Goal: Register for event/course

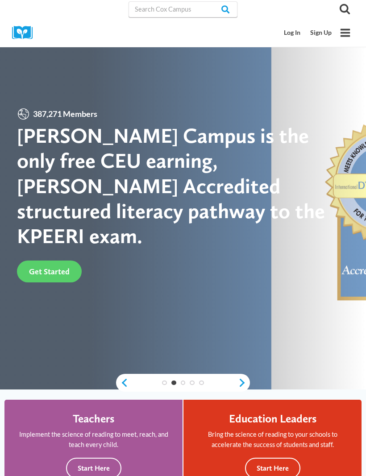
click at [46, 269] on span "Get Started" at bounding box center [49, 271] width 41 height 9
click at [300, 34] on link "Log In" at bounding box center [292, 33] width 26 height 17
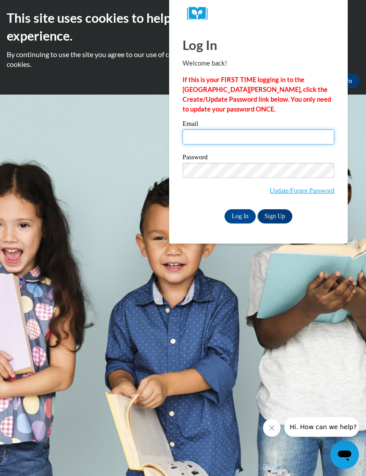
click at [224, 134] on input "Email" at bounding box center [258, 136] width 152 height 15
type input "lizmaloughney@gmail.com"
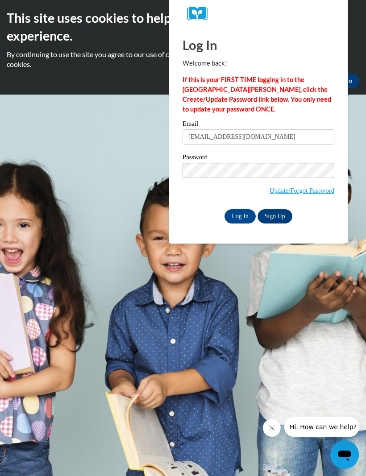
click at [243, 212] on input "Log In" at bounding box center [239, 216] width 31 height 14
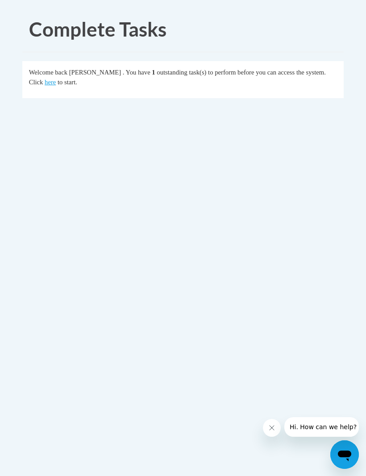
click at [45, 83] on link "here" at bounding box center [50, 82] width 11 height 7
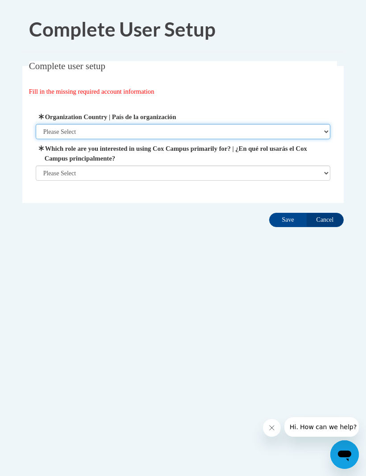
click at [324, 130] on select "Please Select United States | Estados Unidos Outside of the United States | Fue…" at bounding box center [183, 131] width 295 height 15
select select "ad49bcad-a171-4b2e-b99c-48b446064914"
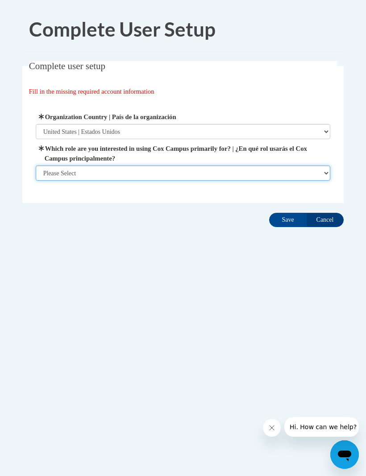
click at [323, 174] on select "Please Select College/University | Colegio/Universidad Community/Nonprofit Part…" at bounding box center [183, 173] width 295 height 15
select select "49058d88-fc43-4af8-93ac-fa8ced758464"
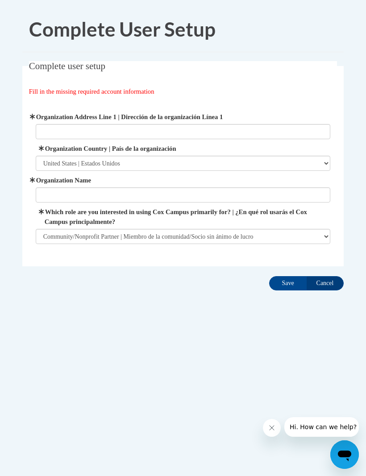
click at [327, 278] on input "Cancel" at bounding box center [324, 283] width 37 height 14
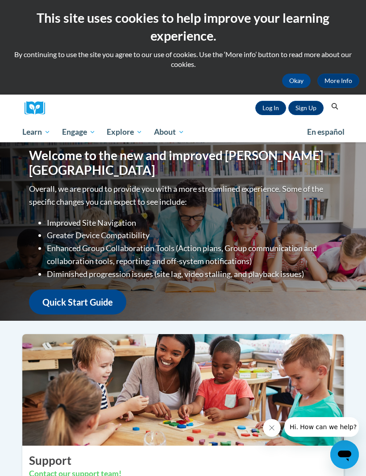
click at [0, 0] on span "Early Care and Learning" at bounding box center [0, 0] width 0 height 0
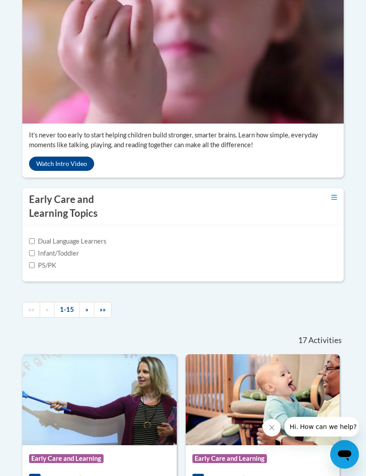
scroll to position [290, 0]
click at [47, 171] on button "Watch Intro Video" at bounding box center [61, 164] width 65 height 14
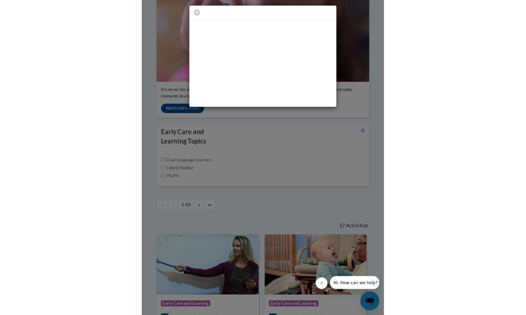
scroll to position [0, 0]
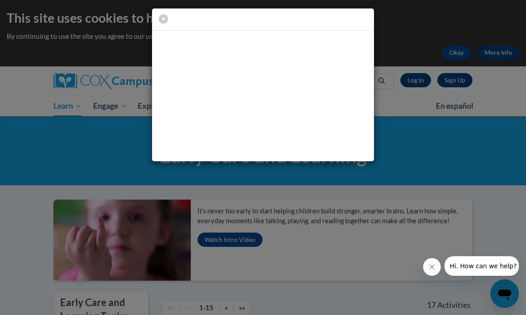
click at [165, 14] on icon "button" at bounding box center [163, 18] width 9 height 9
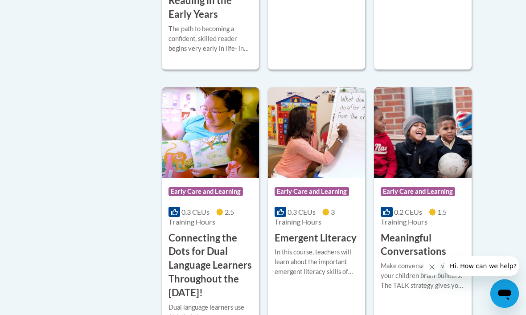
scroll to position [529, 0]
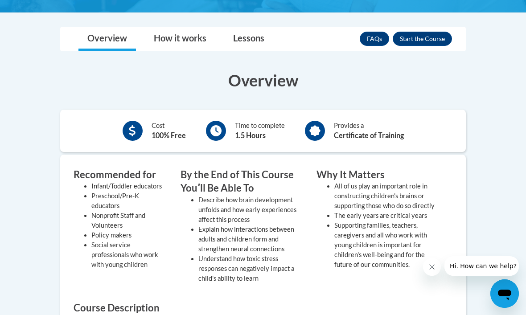
scroll to position [221, 0]
click at [427, 37] on button "Enroll" at bounding box center [422, 39] width 59 height 14
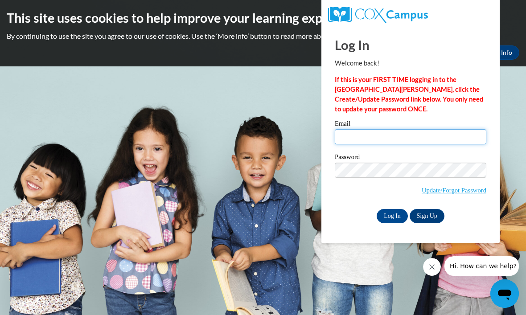
click at [373, 136] on input "Email" at bounding box center [411, 136] width 152 height 15
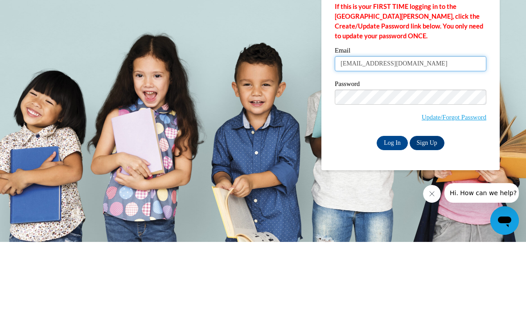
type input "[EMAIL_ADDRESS][DOMAIN_NAME]"
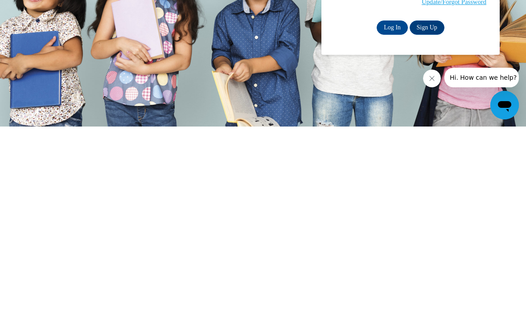
scroll to position [0, 0]
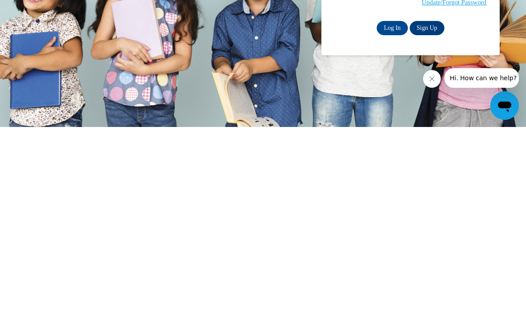
click at [398, 209] on input "Log In" at bounding box center [392, 216] width 31 height 14
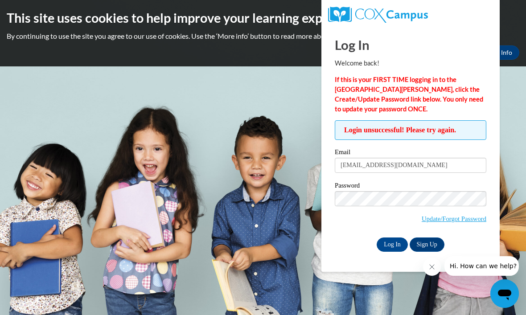
click at [435, 243] on link "Sign Up" at bounding box center [427, 245] width 35 height 14
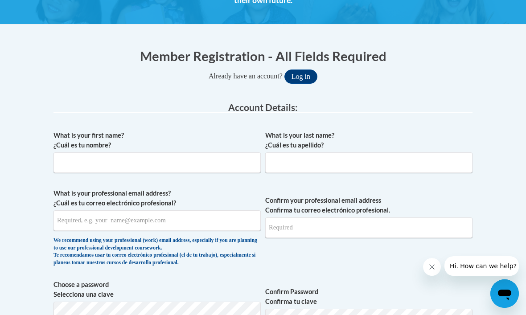
scroll to position [154, 0]
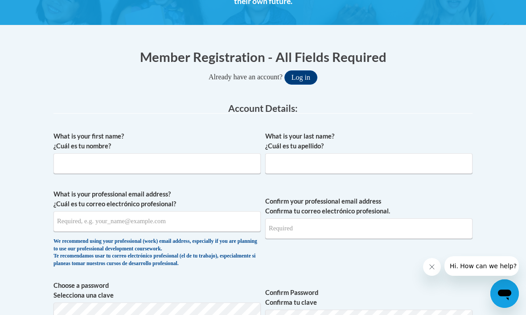
click at [302, 74] on button "Log in" at bounding box center [301, 77] width 33 height 14
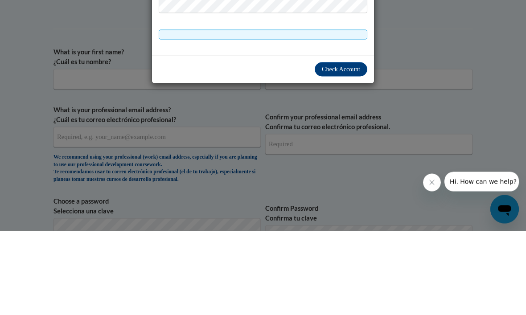
scroll to position [133, 0]
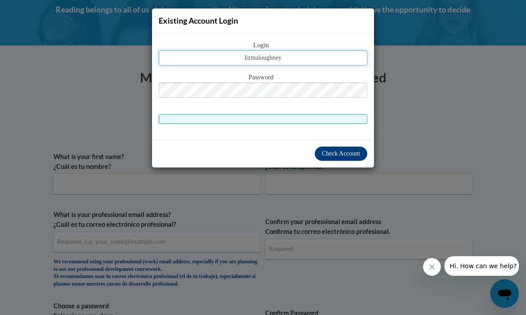
type input "lizmaloughney"
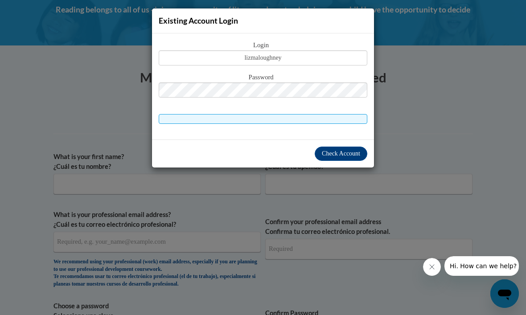
click at [342, 147] on button "Check Account" at bounding box center [341, 154] width 53 height 14
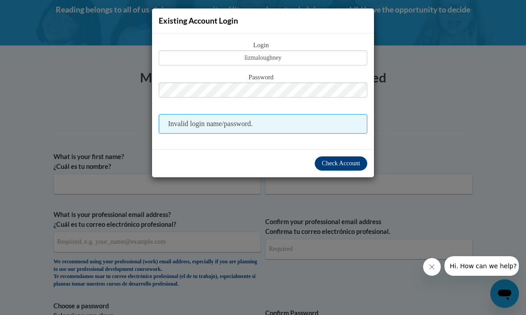
click at [347, 170] on button "Check Account" at bounding box center [341, 164] width 53 height 14
click at [442, 113] on div "Existing Account Login Login lizmaloughney Password Invalid login name/password." at bounding box center [263, 157] width 526 height 315
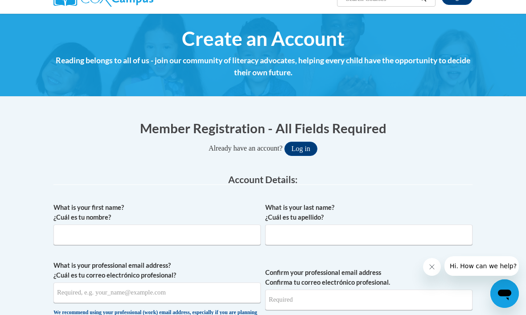
scroll to position [0, 0]
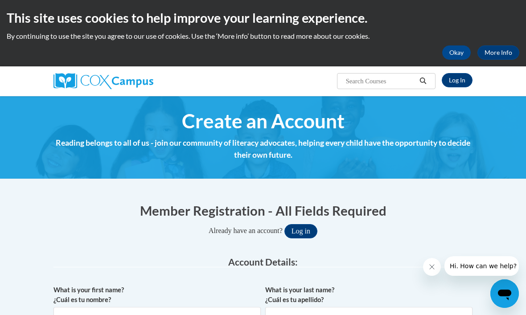
click at [462, 53] on button "Okay" at bounding box center [457, 53] width 29 height 14
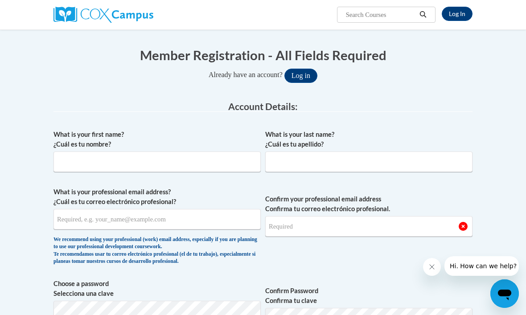
scroll to position [83, 0]
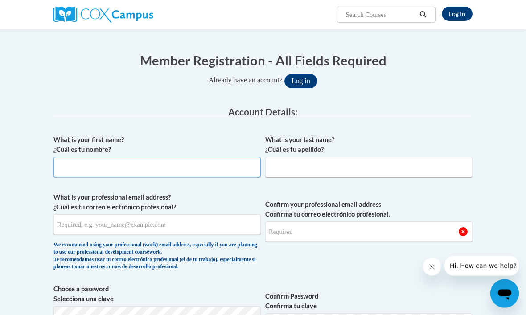
click at [231, 163] on input "What is your first name? ¿Cuál es tu nombre?" at bounding box center [157, 168] width 207 height 21
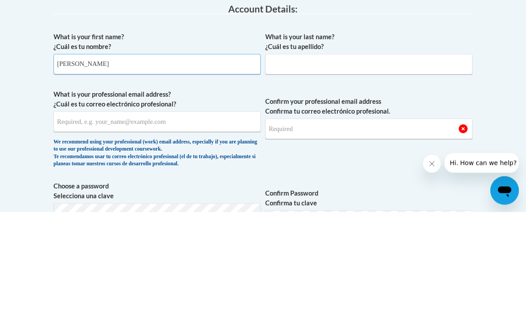
type input "Elizabeth"
click at [348, 158] on input "What is your last name? ¿Cuál es tu apellido?" at bounding box center [368, 168] width 207 height 21
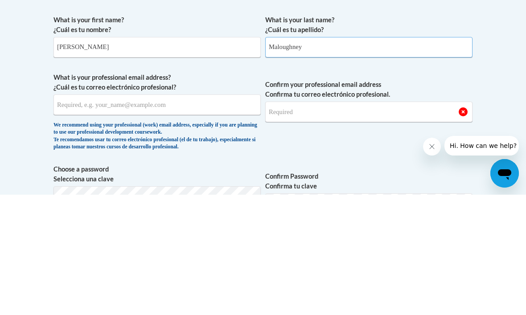
type input "Maloughney"
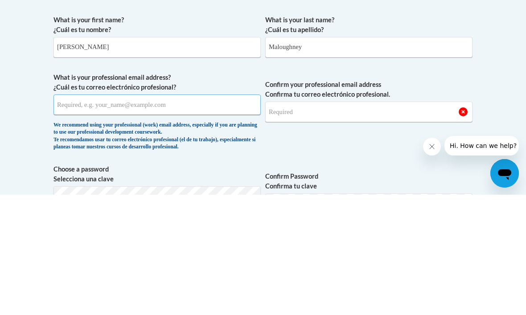
click at [210, 215] on input "What is your professional email address? ¿Cuál es tu correo electrónico profesi…" at bounding box center [157, 225] width 207 height 21
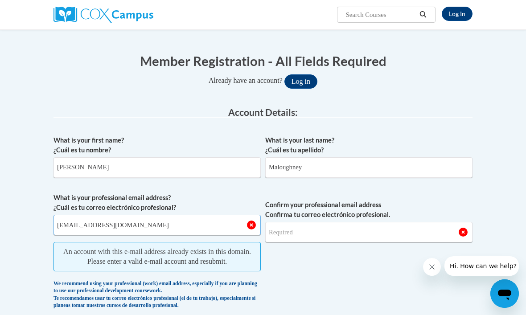
scroll to position [80, 0]
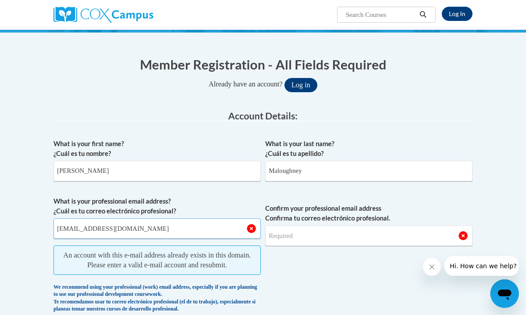
type input "[EMAIL_ADDRESS][DOMAIN_NAME]"
click at [461, 14] on link "Log In" at bounding box center [457, 14] width 31 height 14
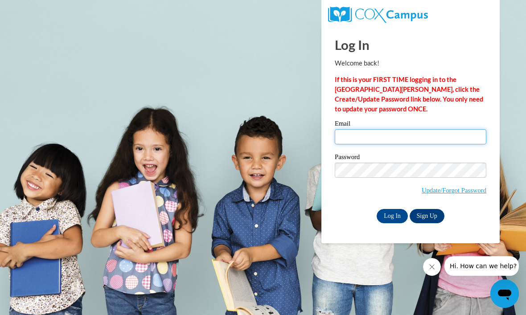
click at [421, 138] on input "Email" at bounding box center [411, 136] width 152 height 15
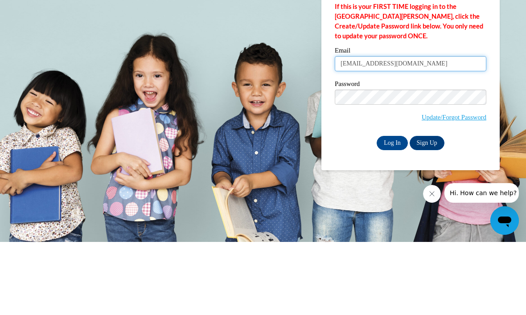
type input "lizmaloughney@gmail.com"
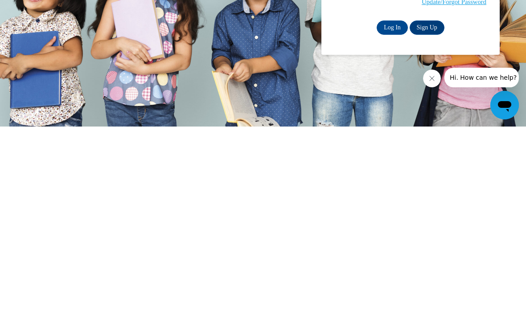
click at [395, 209] on input "Log In" at bounding box center [392, 216] width 31 height 14
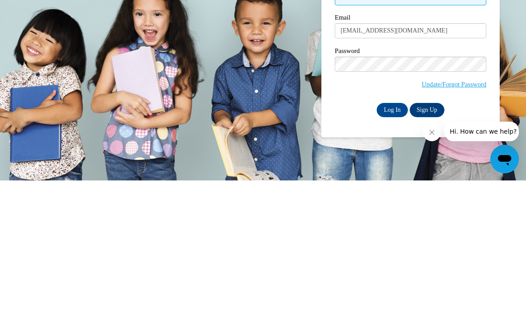
click at [397, 238] on input "Log In" at bounding box center [392, 245] width 31 height 14
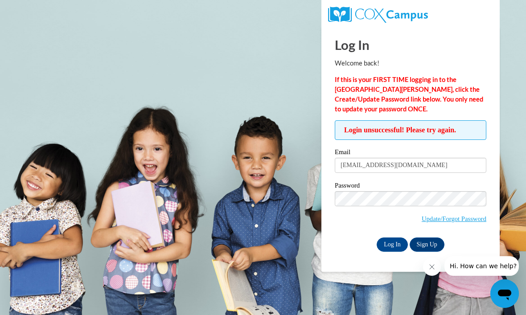
click at [460, 218] on link "Update/Forgot Password" at bounding box center [454, 219] width 65 height 7
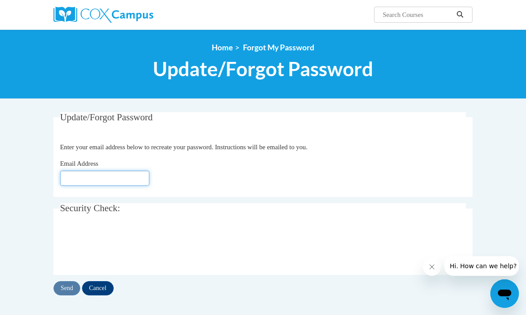
click at [124, 178] on input "Email Address" at bounding box center [104, 178] width 89 height 15
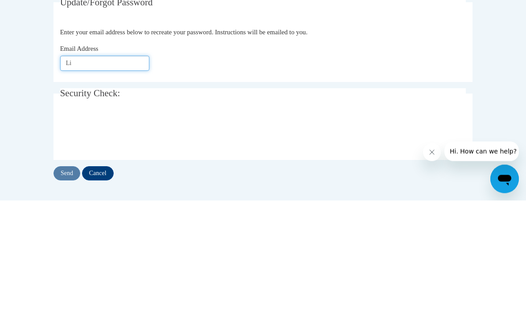
type input "L"
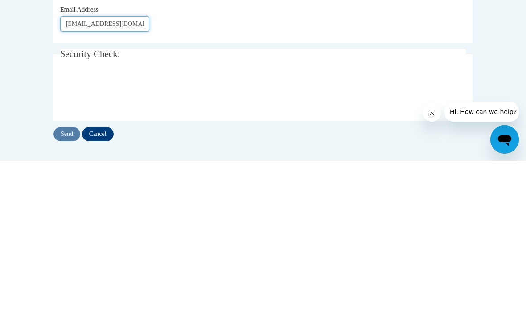
type input "[EMAIL_ADDRESS][DOMAIN_NAME]"
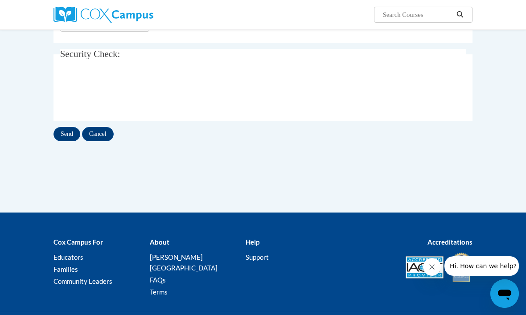
click at [62, 129] on input "Send" at bounding box center [67, 134] width 27 height 14
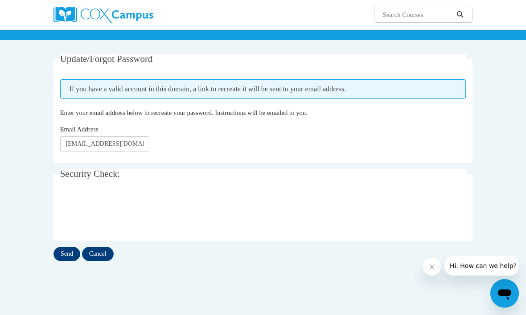
scroll to position [62, 0]
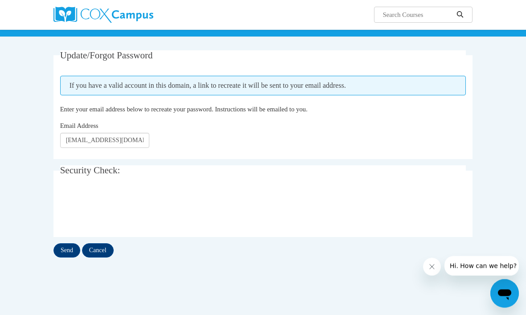
click at [62, 246] on input "Send" at bounding box center [67, 251] width 27 height 14
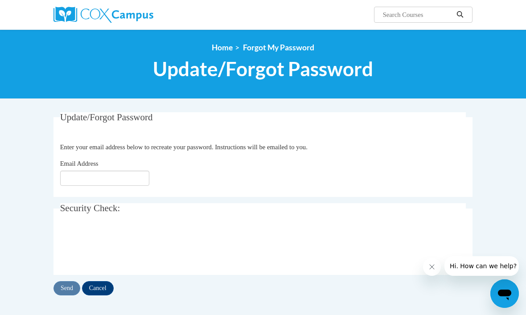
click at [118, 12] on img at bounding box center [104, 15] width 100 height 16
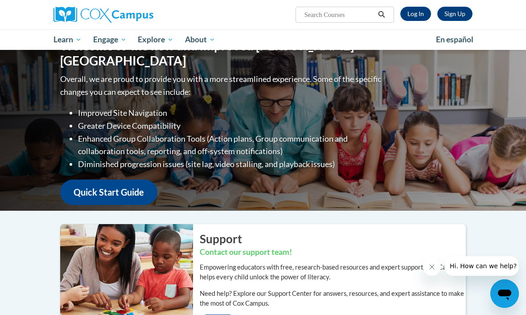
click at [424, 12] on link "Log In" at bounding box center [416, 14] width 31 height 14
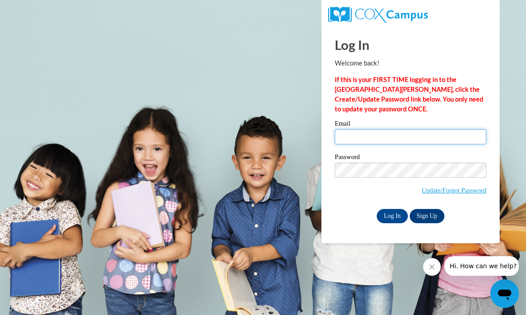
click at [361, 134] on input "Email" at bounding box center [411, 136] width 152 height 15
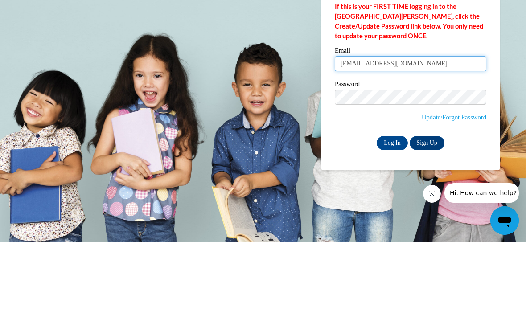
type input "[EMAIL_ADDRESS][DOMAIN_NAME]"
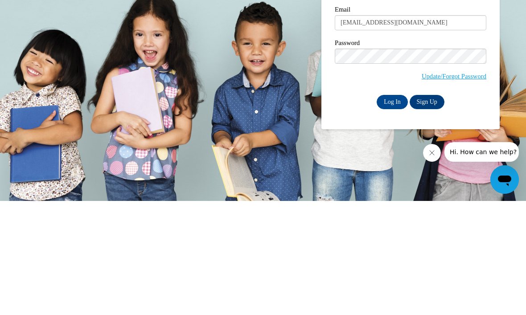
click at [390, 209] on input "Log In" at bounding box center [392, 216] width 31 height 14
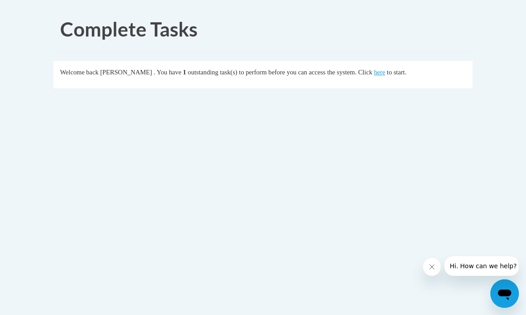
click at [380, 75] on link "here" at bounding box center [379, 72] width 11 height 7
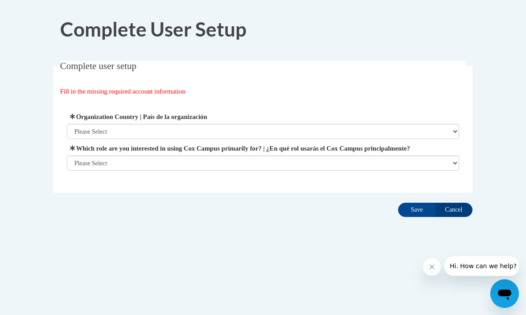
click at [461, 210] on input "Cancel" at bounding box center [453, 210] width 37 height 14
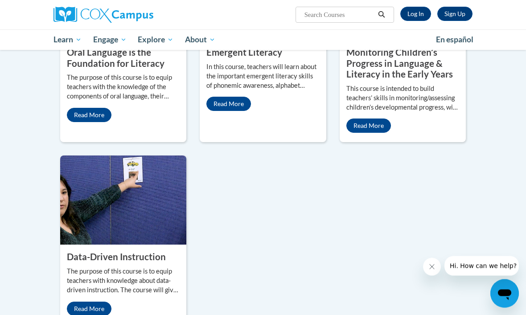
scroll to position [451, 0]
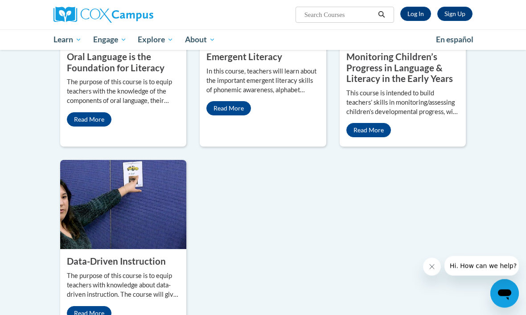
click at [85, 127] on link "Read More" at bounding box center [89, 120] width 45 height 14
click at [244, 116] on link "Read More" at bounding box center [229, 108] width 45 height 14
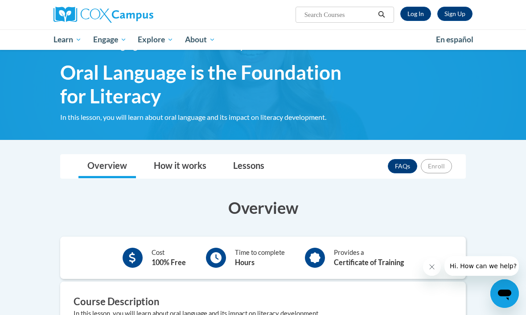
scroll to position [22, 0]
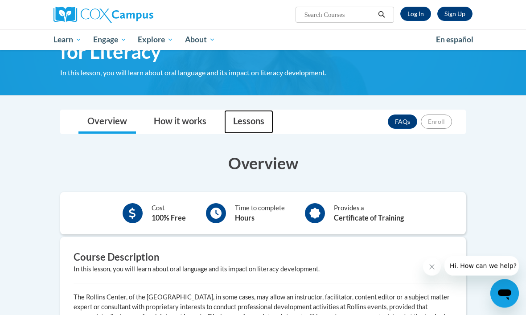
click at [249, 118] on link "Lessons" at bounding box center [248, 123] width 49 height 24
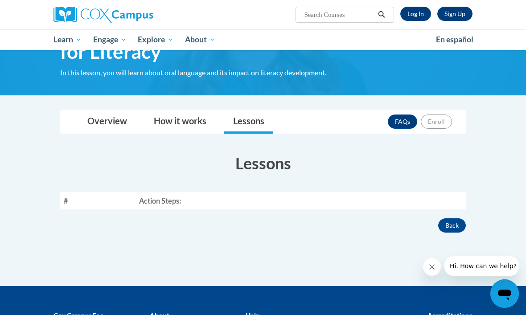
click at [141, 198] on th "Action Steps:" at bounding box center [301, 200] width 331 height 17
click at [97, 119] on link "Overview" at bounding box center [108, 122] width 58 height 24
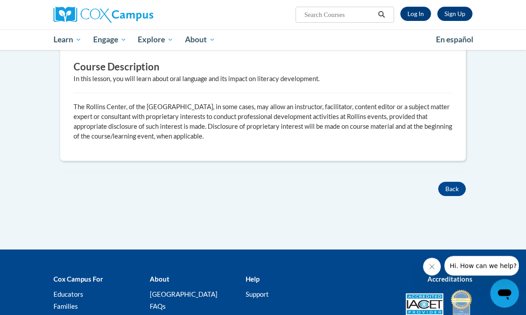
click at [455, 185] on button "Back" at bounding box center [453, 189] width 28 height 14
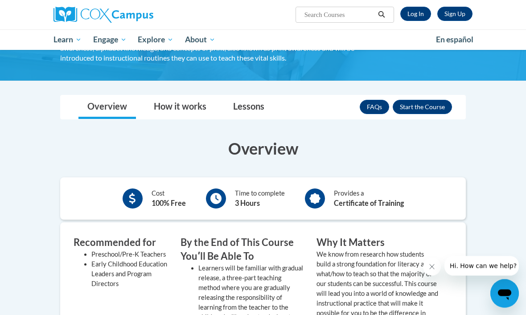
scroll to position [87, 0]
click at [435, 107] on button "Enroll" at bounding box center [422, 107] width 59 height 14
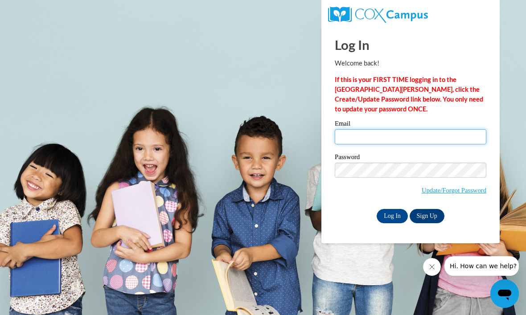
click at [378, 136] on input "Email" at bounding box center [411, 136] width 152 height 15
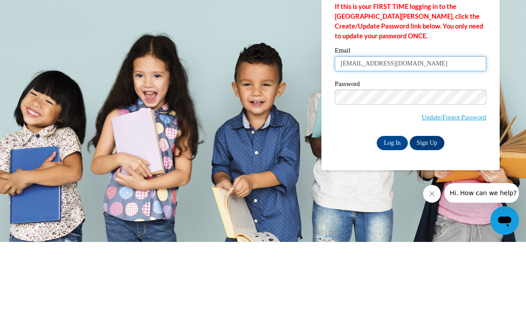
type input "[EMAIL_ADDRESS][DOMAIN_NAME]"
